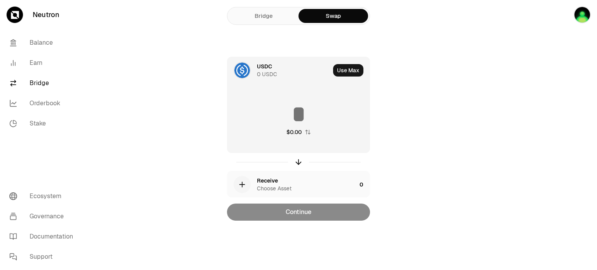
click at [269, 64] on div "USDC" at bounding box center [264, 67] width 15 height 8
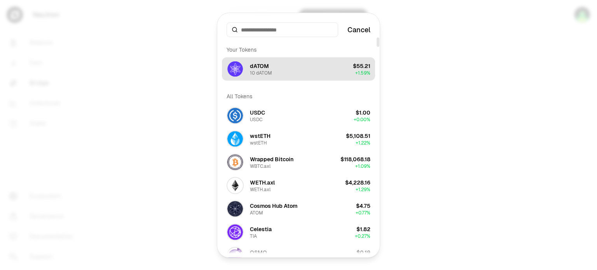
click at [281, 63] on button "dATOM 10 dATOM $55.21 + 1.59%" at bounding box center [298, 68] width 153 height 23
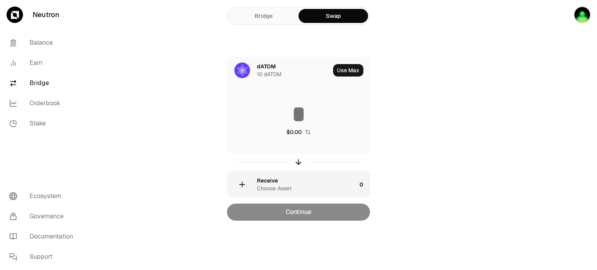
click at [275, 178] on div "Receive" at bounding box center [267, 181] width 21 height 8
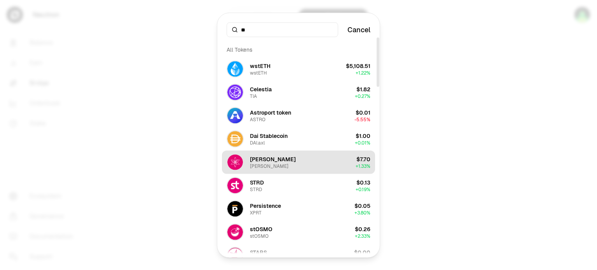
type input "**"
click at [275, 161] on button "[PERSON_NAME] [PERSON_NAME] $7.70 + 1.33%" at bounding box center [298, 161] width 153 height 23
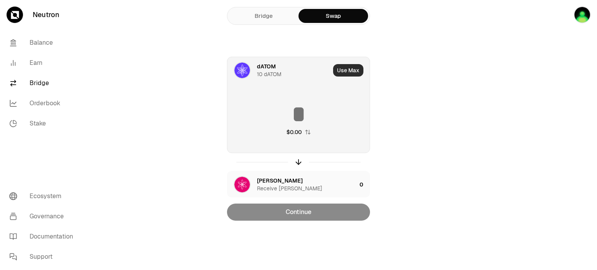
click at [347, 70] on button "Use Max" at bounding box center [348, 70] width 30 height 12
type input "**"
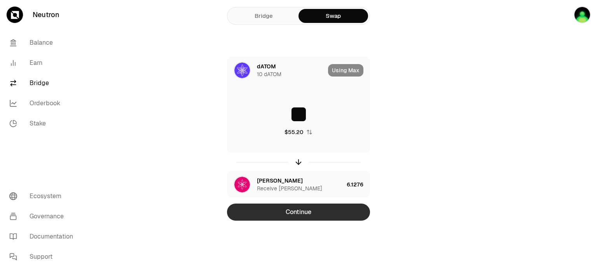
click at [303, 216] on button "Continue" at bounding box center [298, 212] width 143 height 17
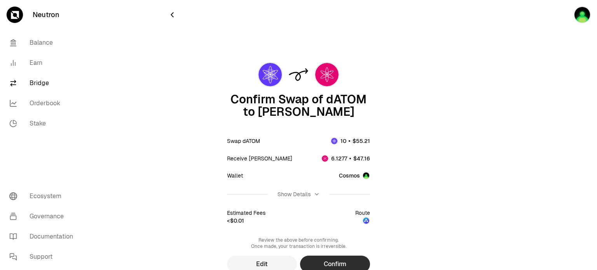
click at [323, 262] on button "Confirm" at bounding box center [335, 264] width 70 height 17
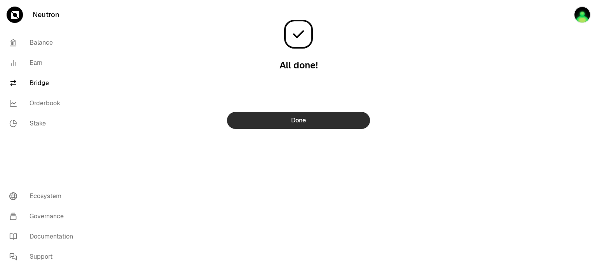
click at [291, 126] on button "Done" at bounding box center [298, 120] width 143 height 17
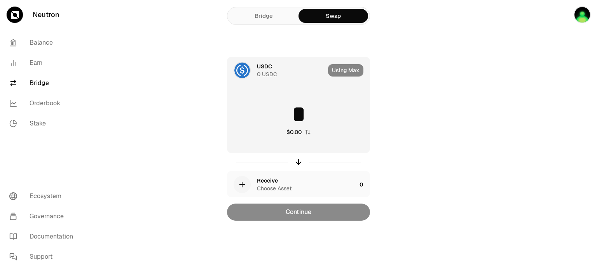
click at [264, 67] on div "USDC" at bounding box center [264, 67] width 15 height 8
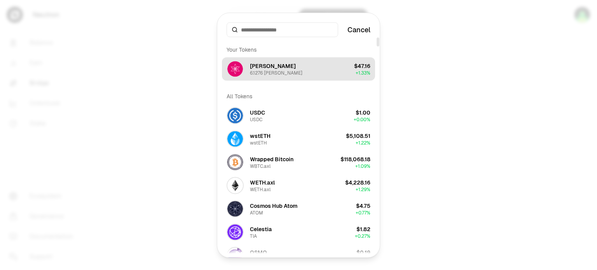
click at [281, 68] on div "stATOM 6.1276 stATOM" at bounding box center [276, 69] width 52 height 14
type input "********"
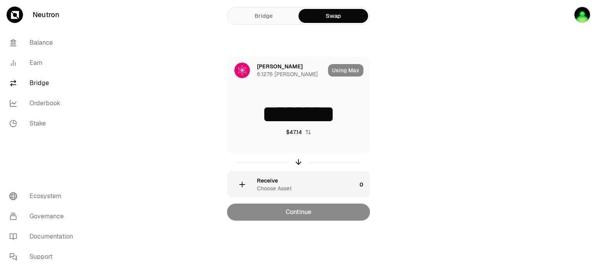
click at [247, 186] on div "button" at bounding box center [242, 184] width 17 height 17
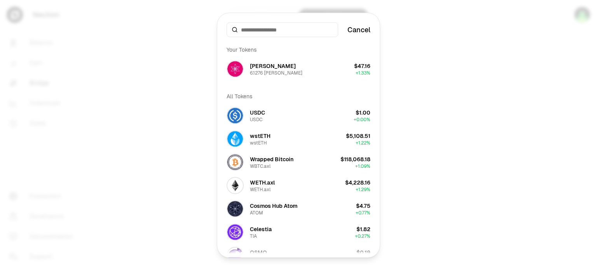
click at [298, 30] on input at bounding box center [287, 30] width 92 height 8
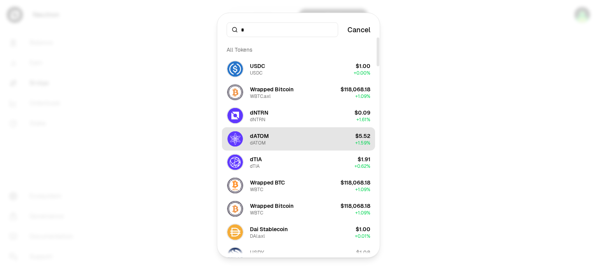
type input "*"
click at [270, 135] on button "dATOM dATOM $5.52 + 1.59%" at bounding box center [298, 138] width 153 height 23
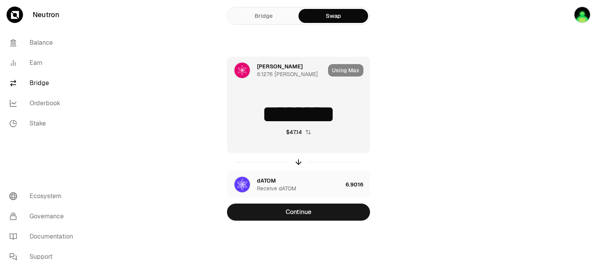
click at [344, 74] on div "Using Max" at bounding box center [349, 70] width 42 height 26
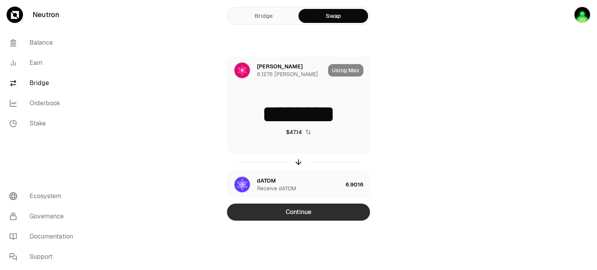
click at [302, 213] on button "Continue" at bounding box center [298, 212] width 143 height 17
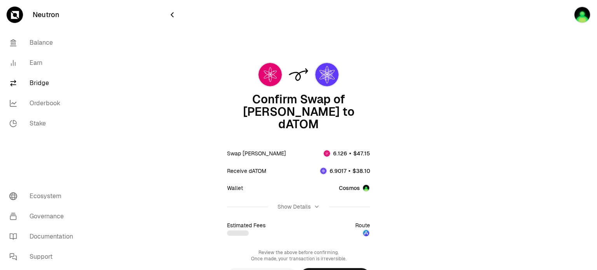
scroll to position [34, 0]
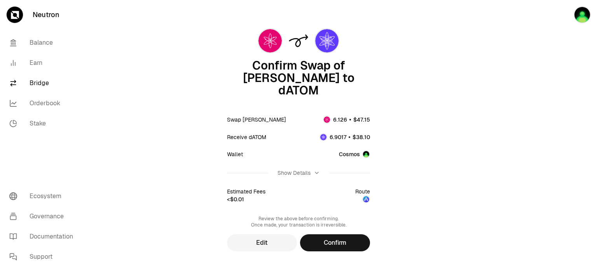
click at [304, 165] on button "Show Details" at bounding box center [298, 173] width 143 height 20
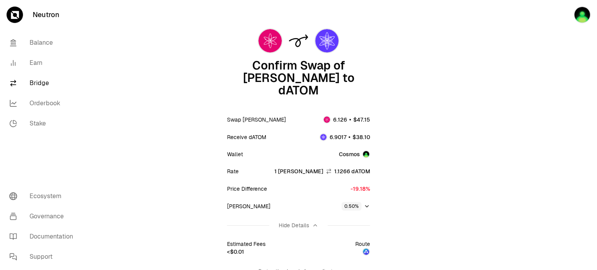
scroll to position [86, 0]
